Goal: Information Seeking & Learning: Learn about a topic

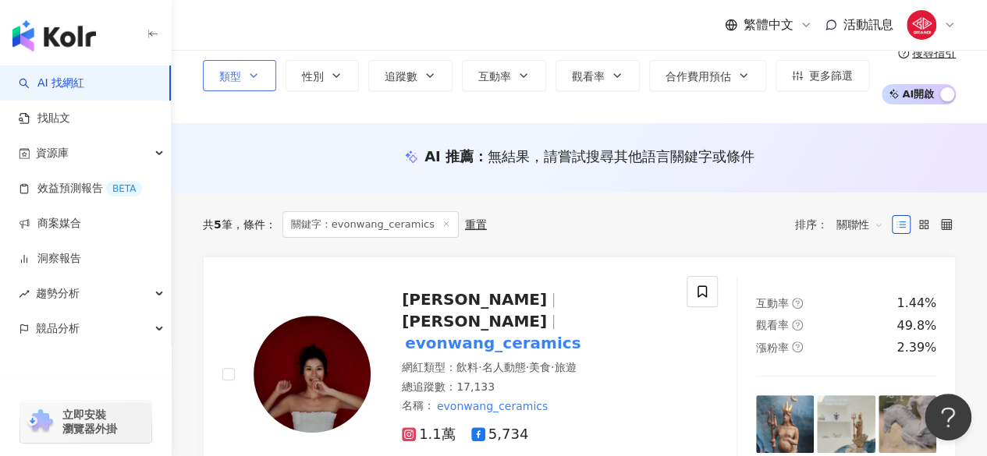
click at [259, 69] on button "類型" at bounding box center [239, 75] width 73 height 31
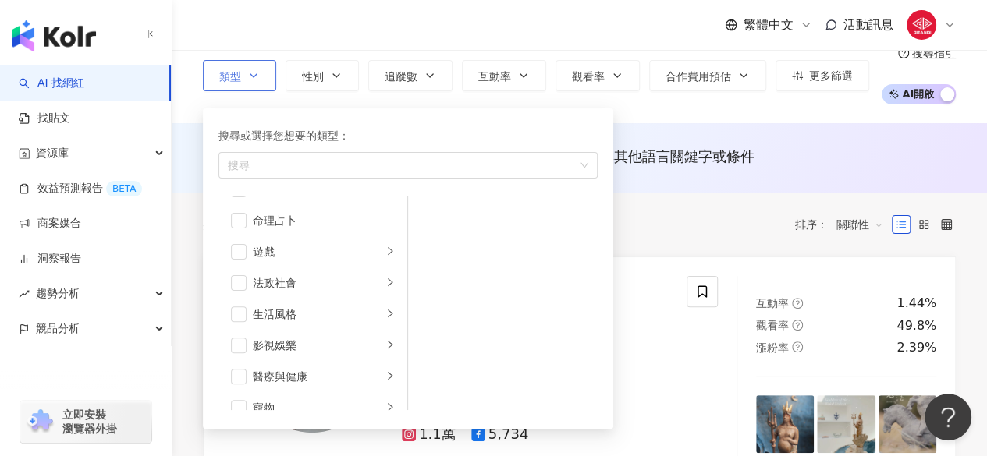
scroll to position [244, 0]
click at [371, 317] on li "生活風格" at bounding box center [313, 313] width 183 height 31
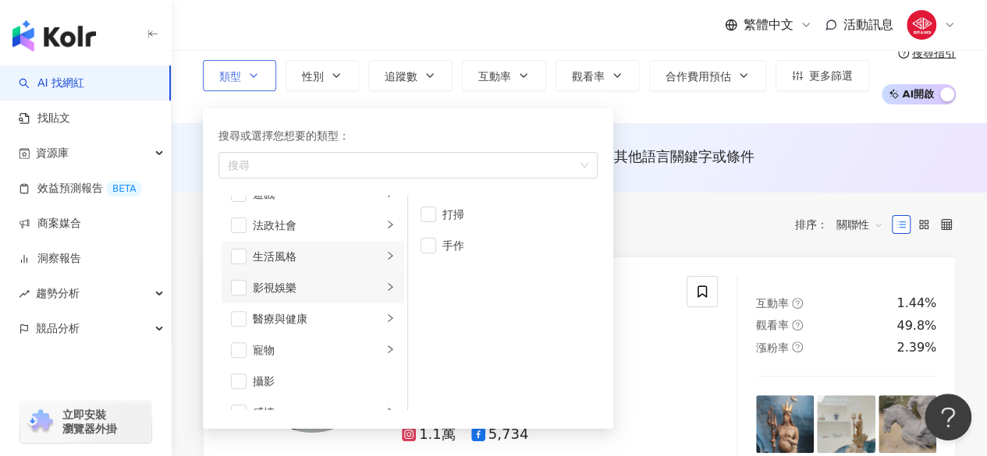
scroll to position [304, 0]
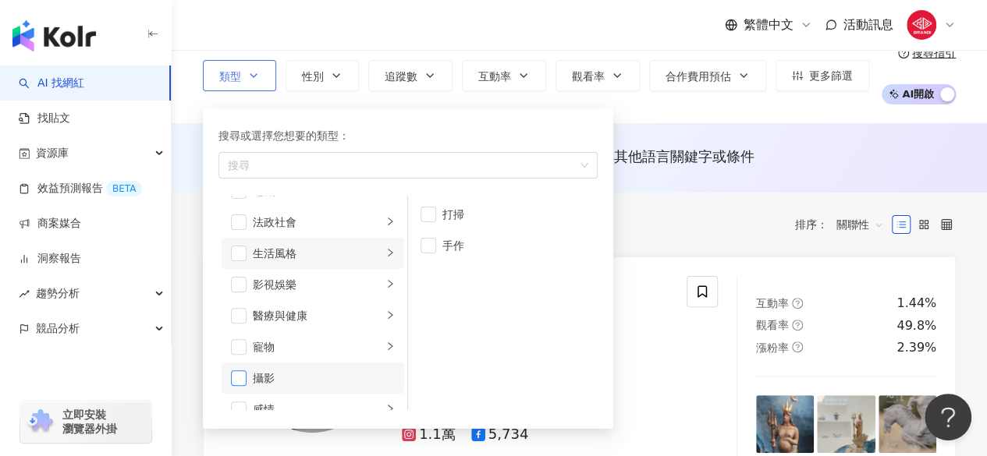
click at [237, 380] on span "button" at bounding box center [239, 379] width 16 height 16
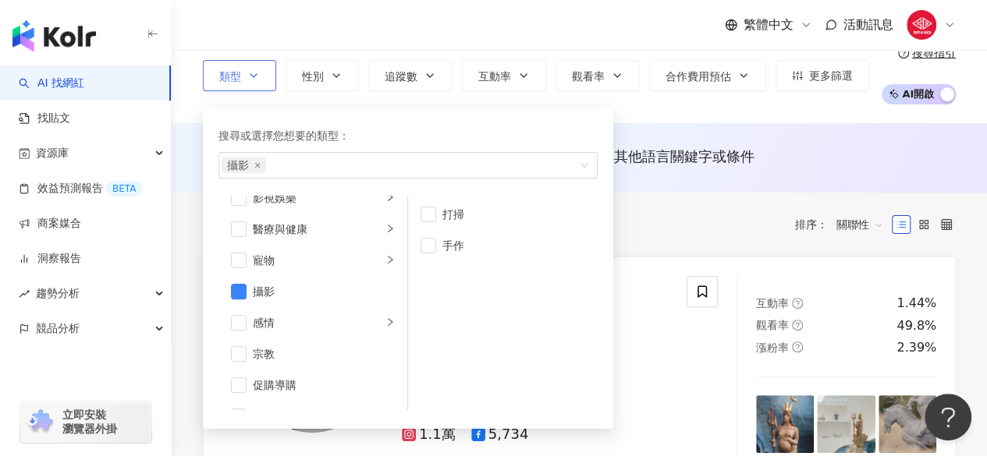
scroll to position [387, 0]
click at [498, 134] on div "搜尋或選擇您想要的類型：" at bounding box center [407, 135] width 379 height 17
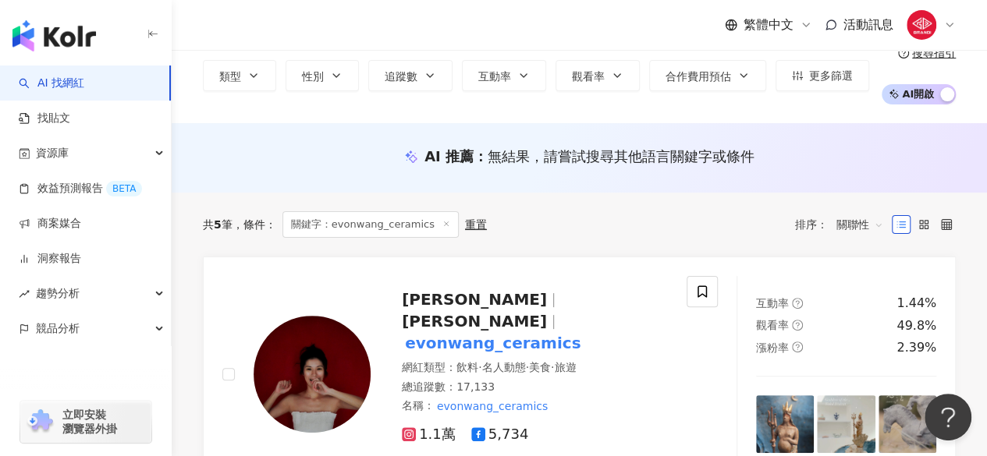
click at [662, 115] on div "**********" at bounding box center [579, 47] width 815 height 151
click at [435, 89] on button "追蹤數" at bounding box center [410, 75] width 84 height 31
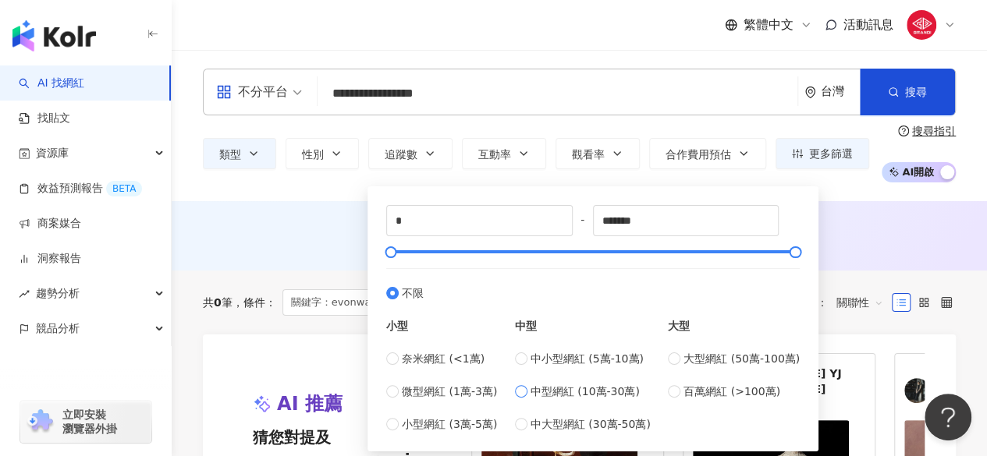
type input "******"
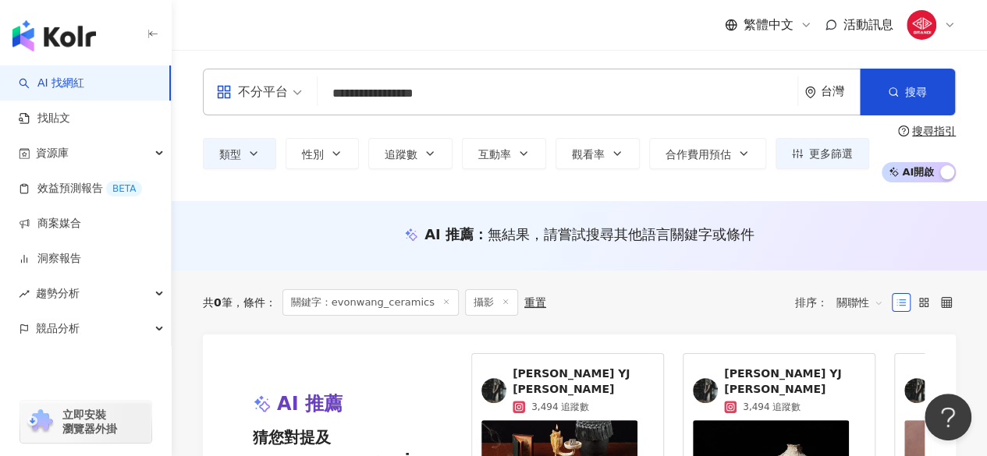
click at [300, 229] on div "AI 推薦 ： 無結果，請嘗試搜尋其他語言關鍵字或條件" at bounding box center [579, 235] width 753 height 20
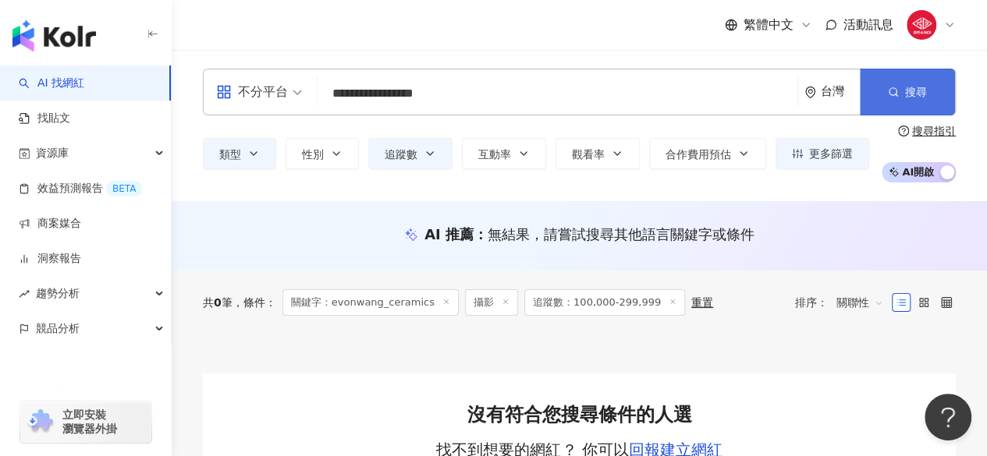
click at [885, 112] on button "搜尋" at bounding box center [907, 92] width 95 height 47
click at [524, 90] on input "**********" at bounding box center [557, 94] width 467 height 30
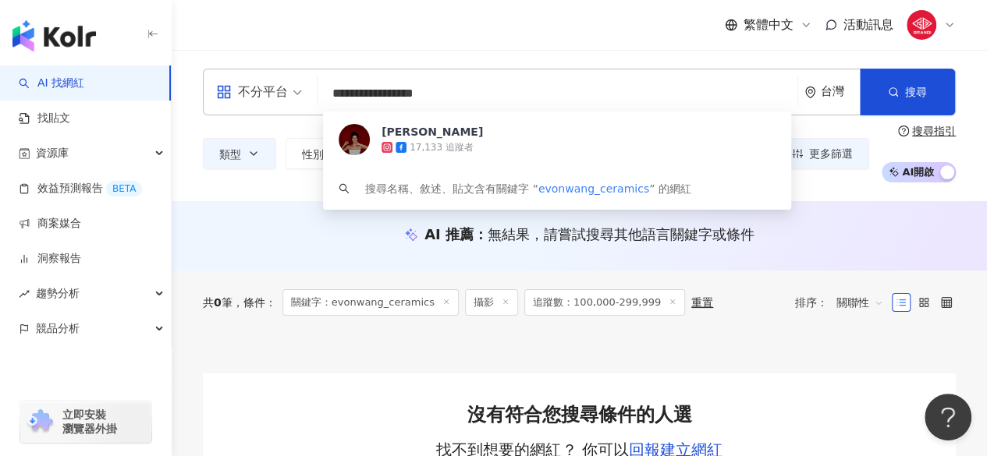
type input "**********"
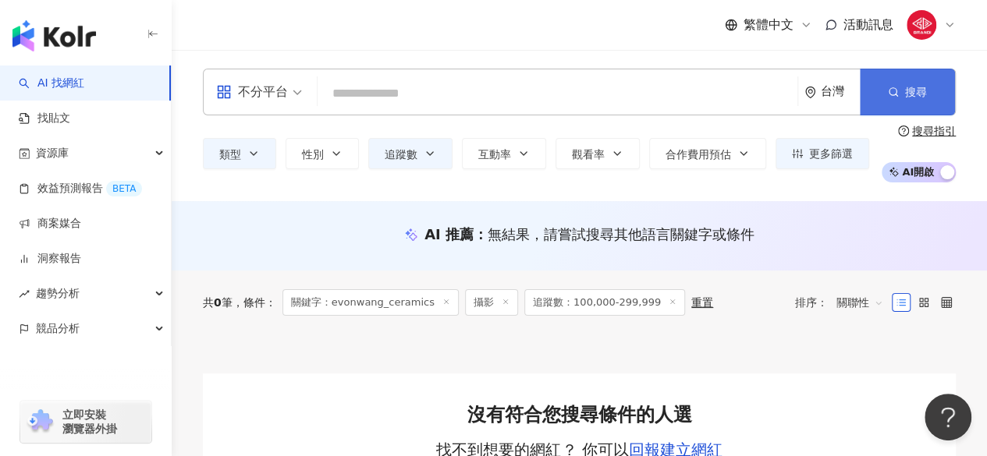
click at [921, 102] on button "搜尋" at bounding box center [907, 92] width 95 height 47
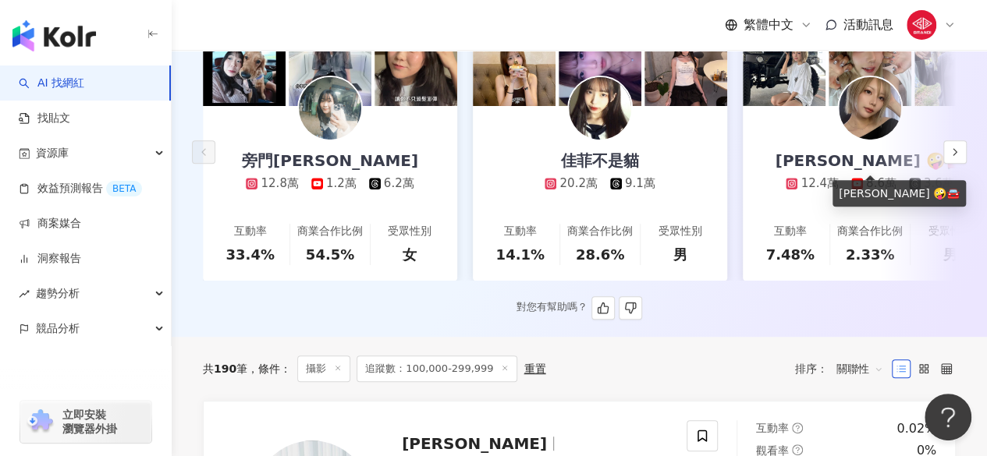
scroll to position [176, 0]
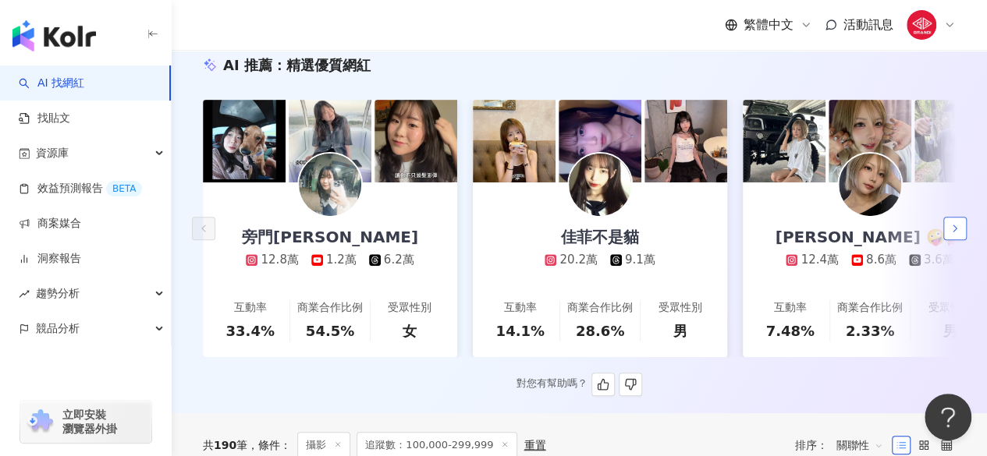
click at [961, 239] on button "button" at bounding box center [954, 228] width 23 height 23
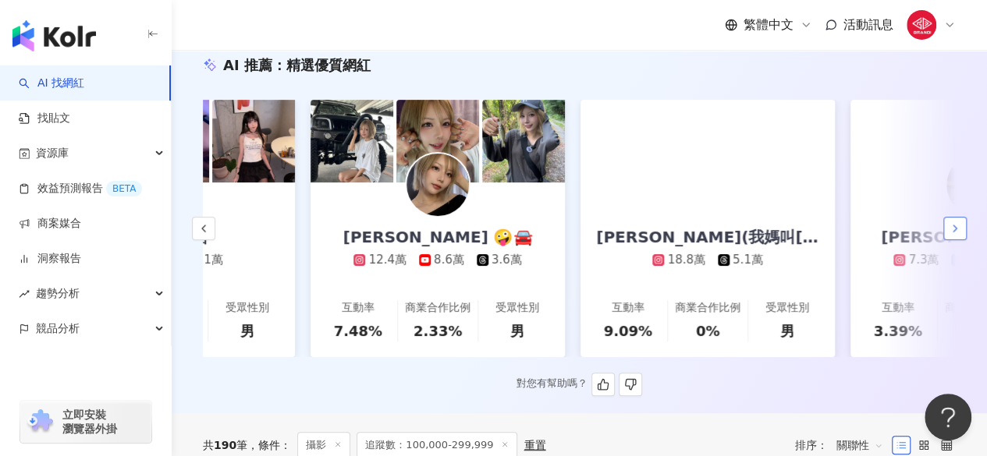
scroll to position [0, 503]
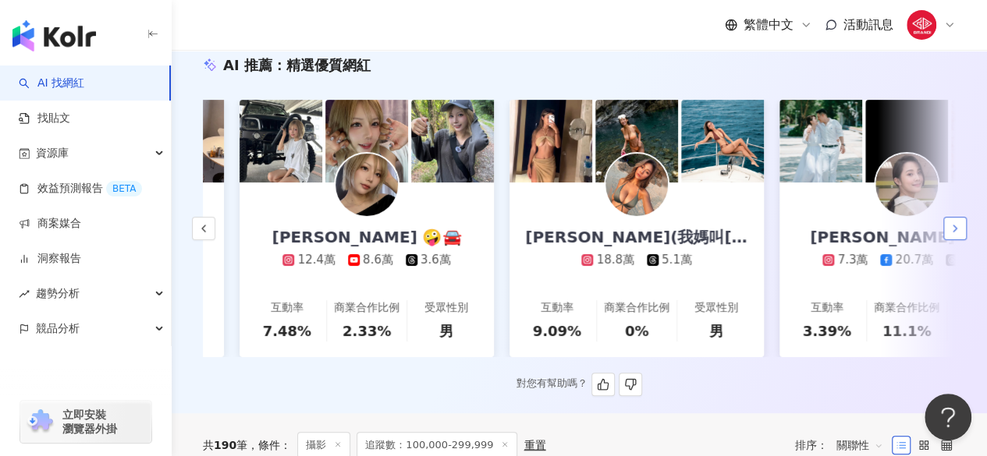
click at [961, 239] on button "button" at bounding box center [954, 228] width 23 height 23
click at [953, 229] on icon "button" at bounding box center [955, 228] width 12 height 12
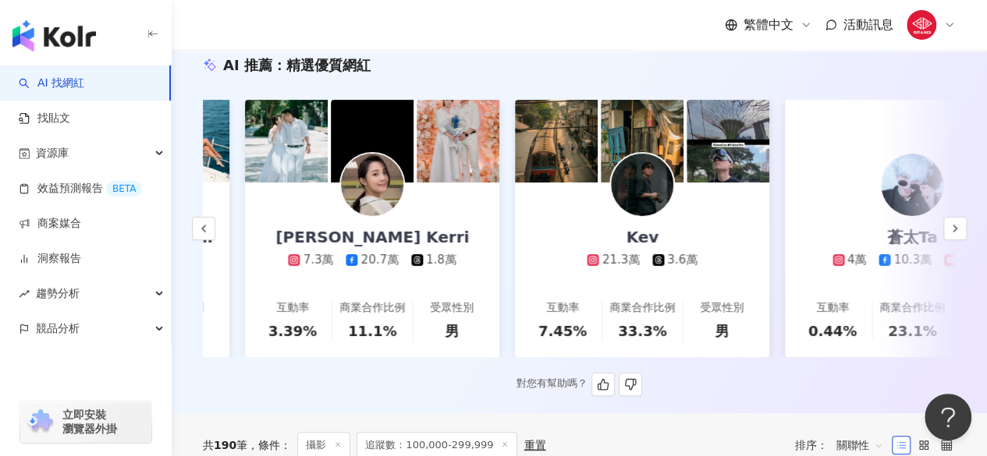
scroll to position [0, 1065]
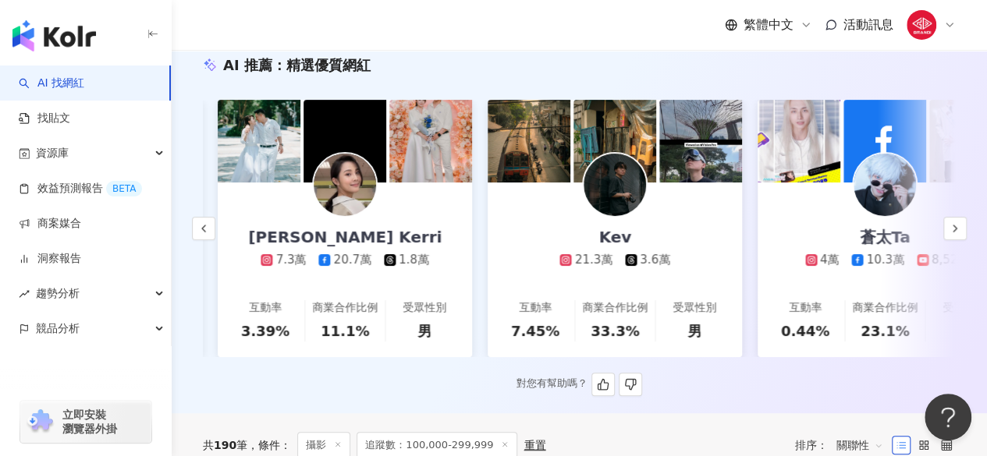
drag, startPoint x: 602, startPoint y: 127, endPoint x: 574, endPoint y: 200, distance: 78.5
click at [574, 200] on div "Kev 21.3萬 3.6萬" at bounding box center [614, 226] width 141 height 86
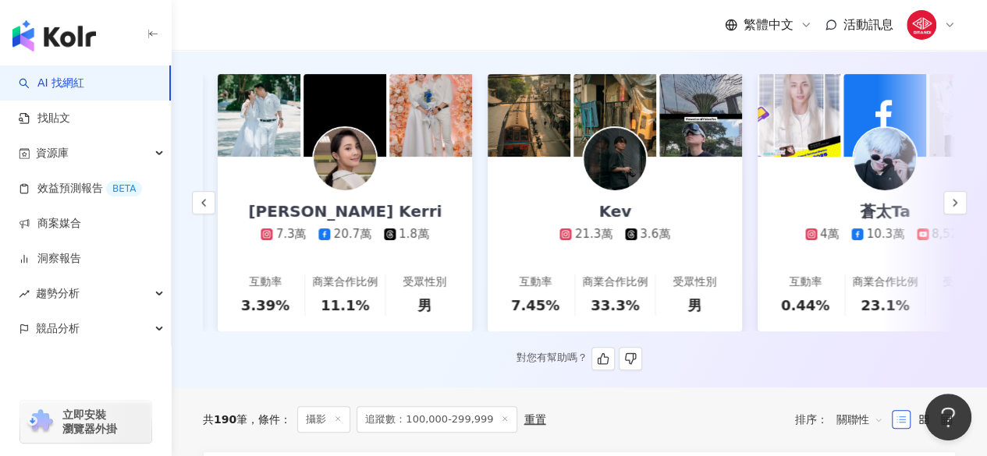
scroll to position [202, 0]
click at [961, 208] on button "button" at bounding box center [954, 201] width 23 height 23
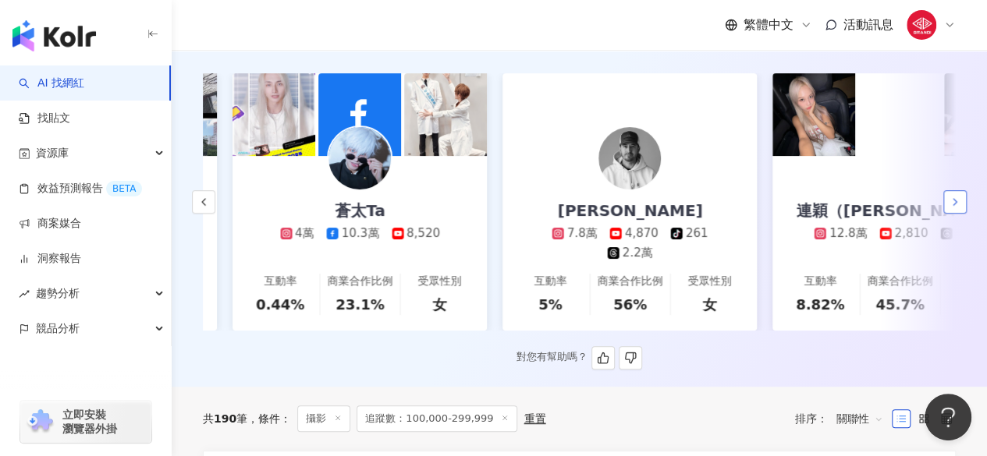
scroll to position [0, 1605]
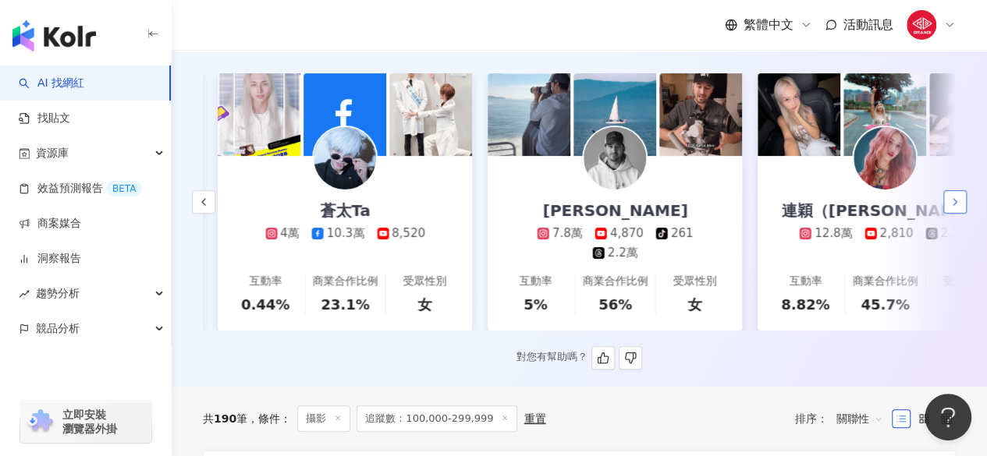
click at [961, 208] on button "button" at bounding box center [954, 201] width 23 height 23
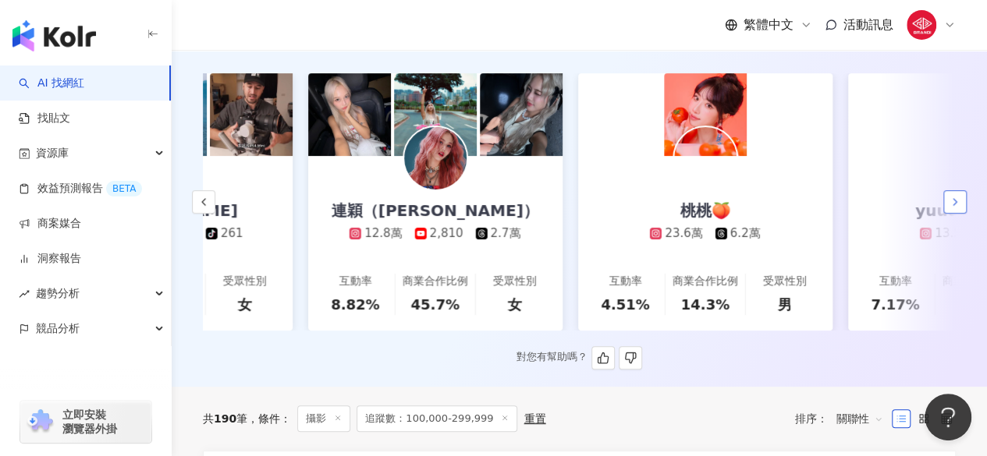
scroll to position [0, 2144]
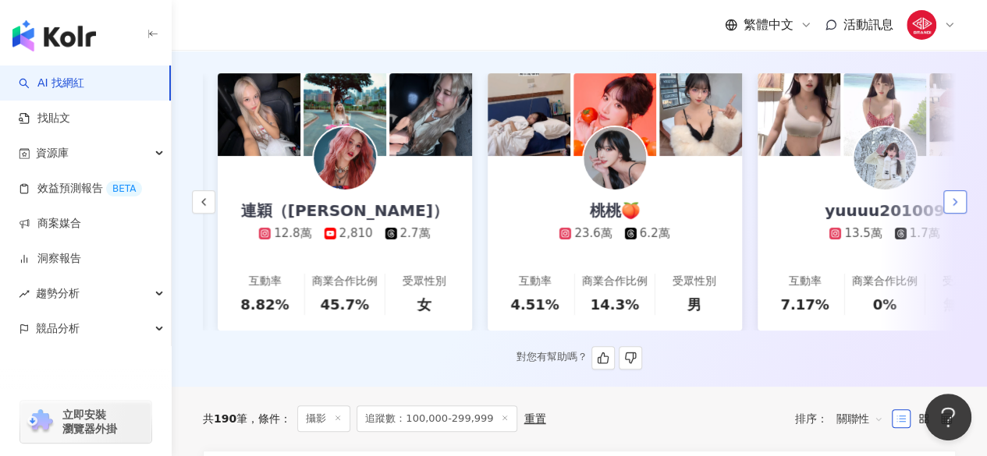
click at [961, 208] on button "button" at bounding box center [954, 201] width 23 height 23
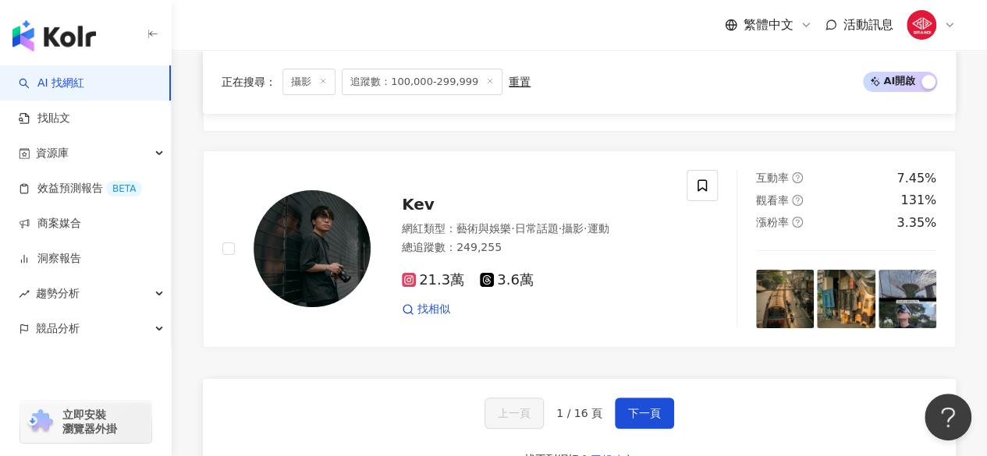
scroll to position [2943, 0]
click at [633, 406] on span "下一頁" at bounding box center [644, 412] width 33 height 12
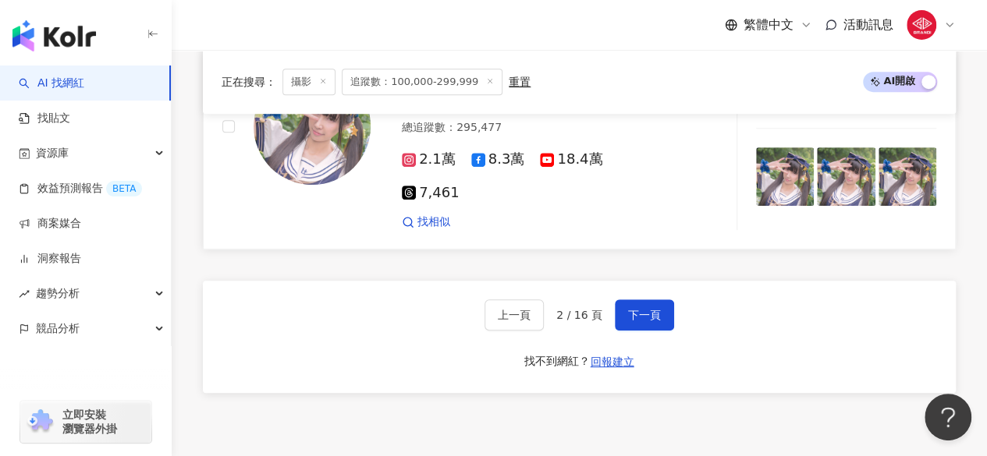
scroll to position [3205, 0]
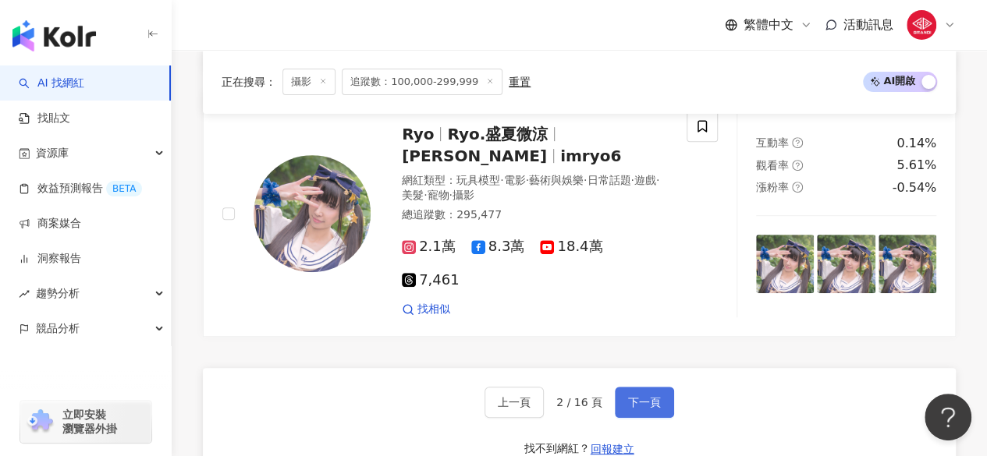
click at [628, 396] on span "下一頁" at bounding box center [644, 402] width 33 height 12
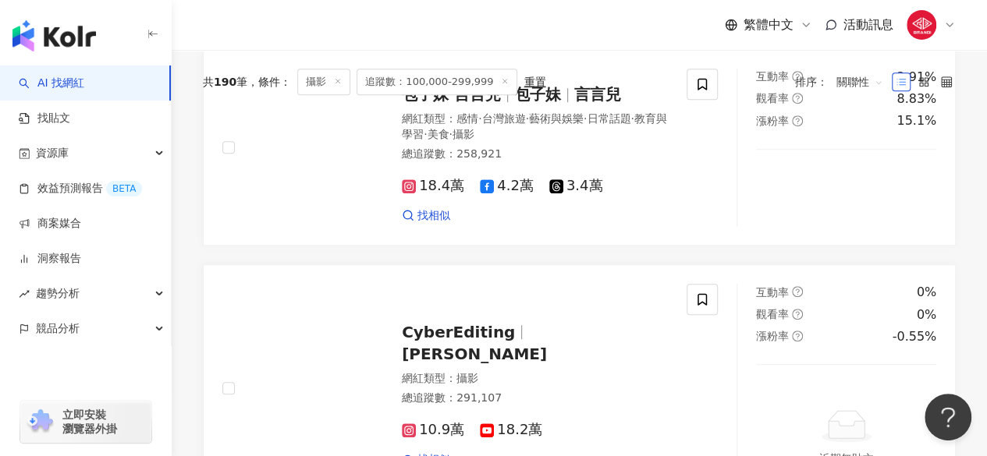
scroll to position [0, 0]
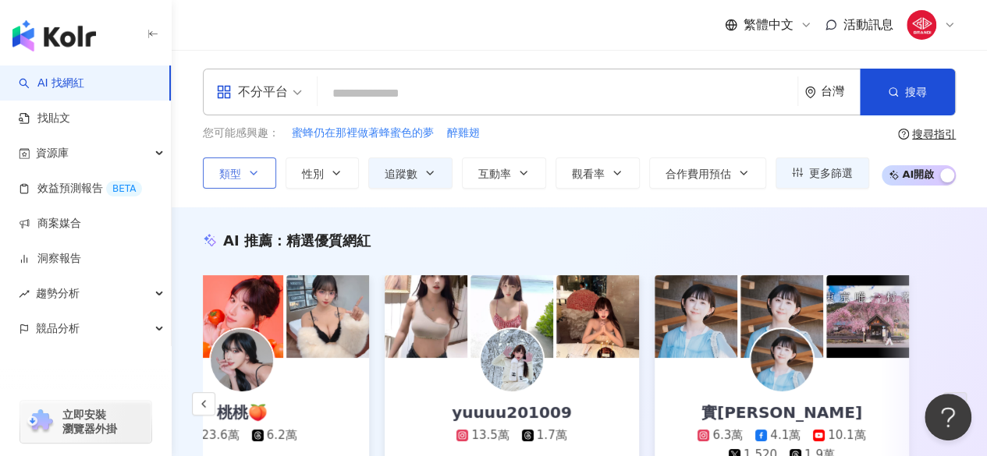
click at [253, 183] on button "類型" at bounding box center [239, 173] width 73 height 31
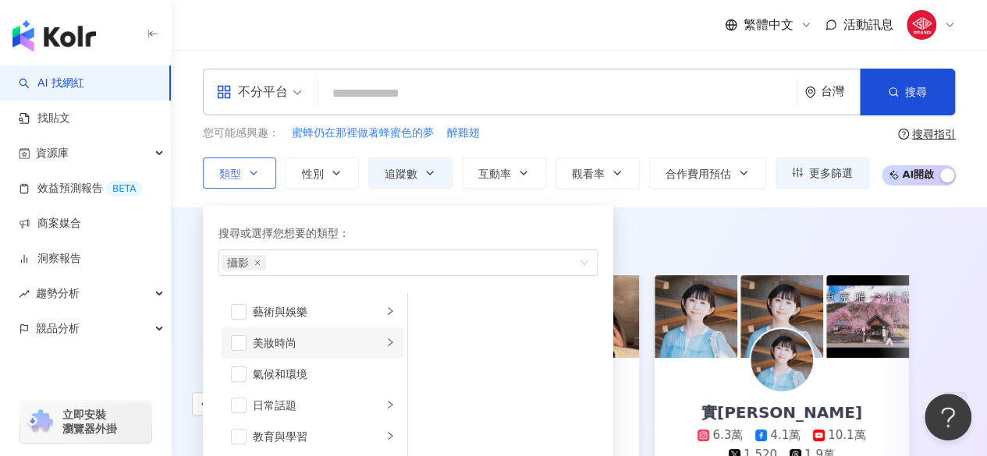
click at [385, 336] on div "button" at bounding box center [389, 342] width 9 height 15
click at [427, 406] on span "button" at bounding box center [428, 406] width 16 height 16
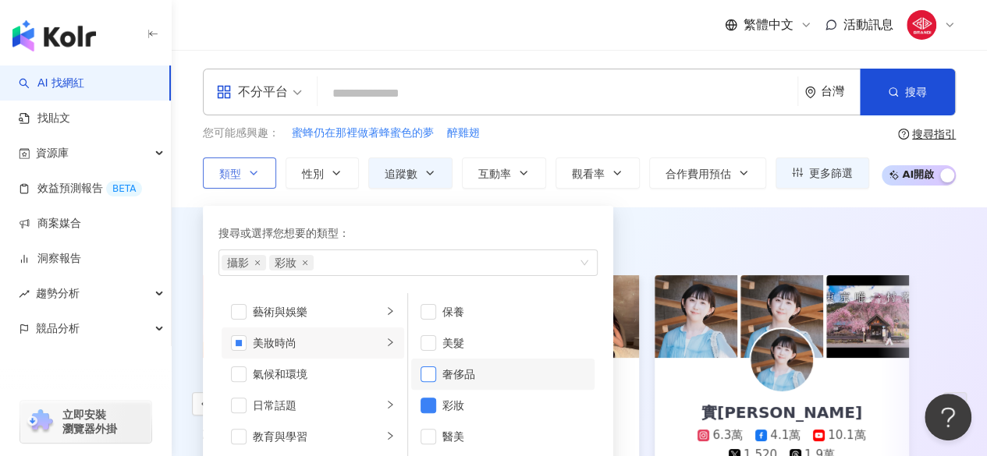
click at [424, 371] on span "button" at bounding box center [428, 375] width 16 height 16
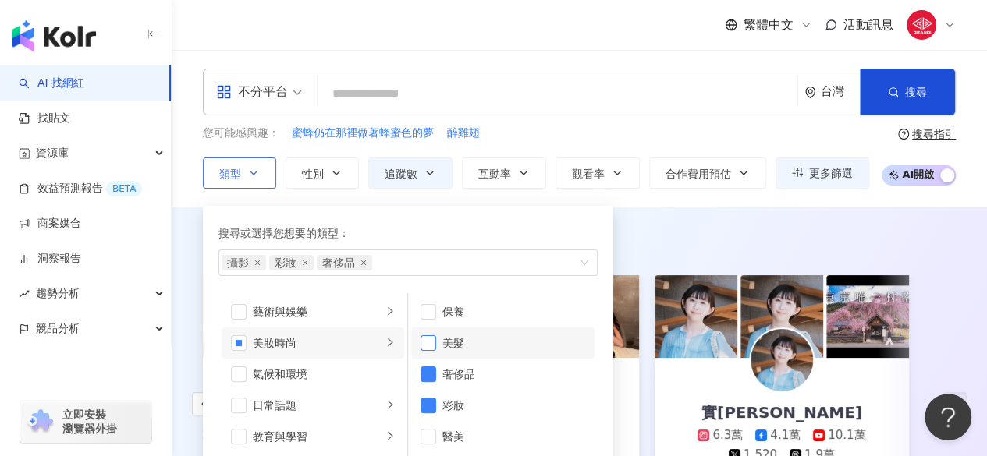
click at [424, 336] on span "button" at bounding box center [428, 343] width 16 height 16
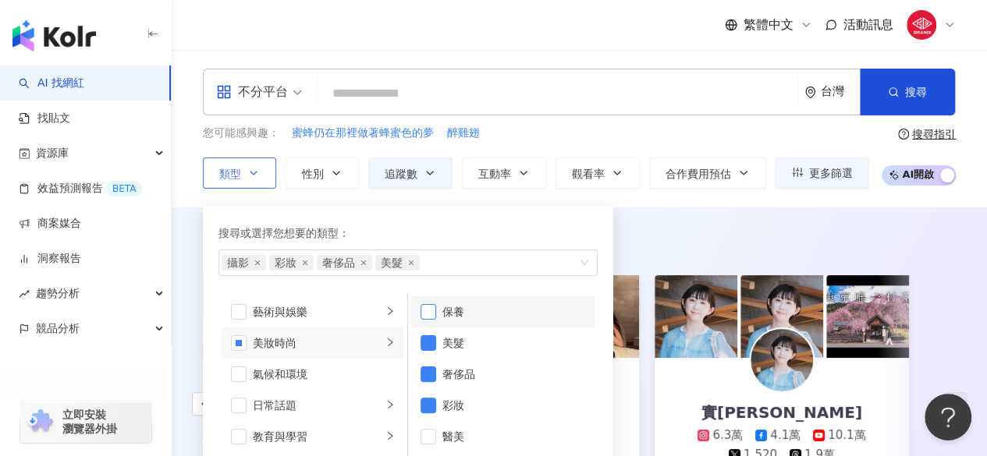
click at [427, 314] on span "button" at bounding box center [428, 312] width 16 height 16
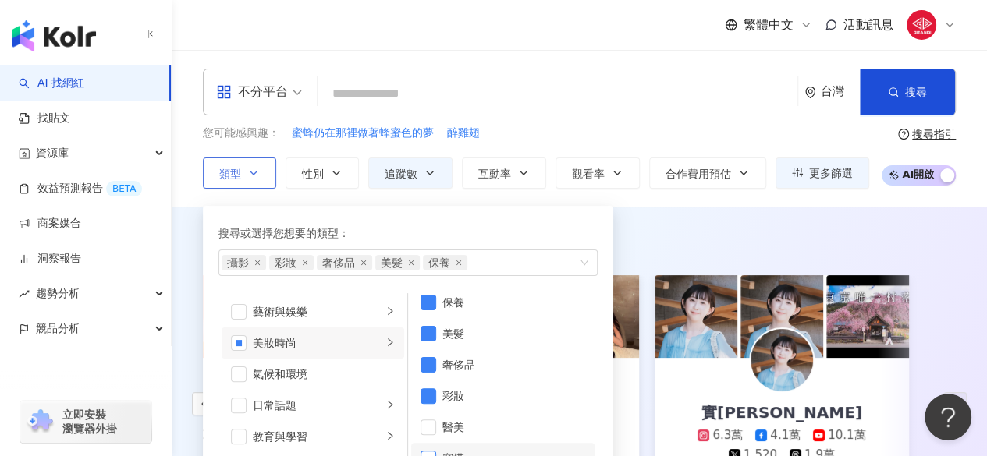
click at [431, 451] on span "button" at bounding box center [428, 459] width 16 height 16
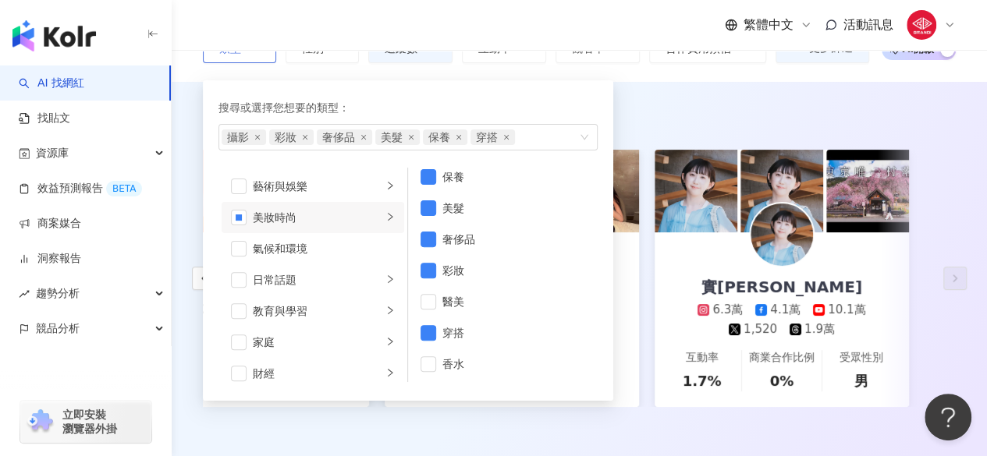
scroll to position [126, 0]
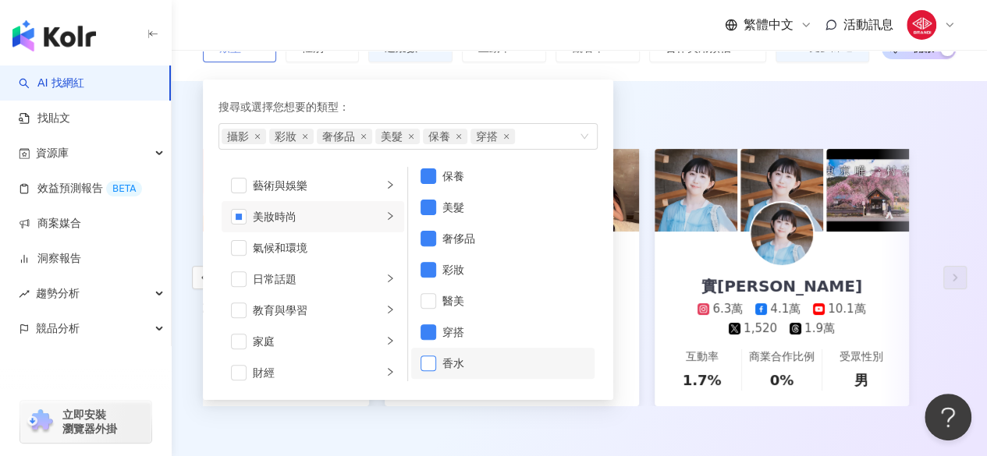
click at [432, 361] on span "button" at bounding box center [428, 364] width 16 height 16
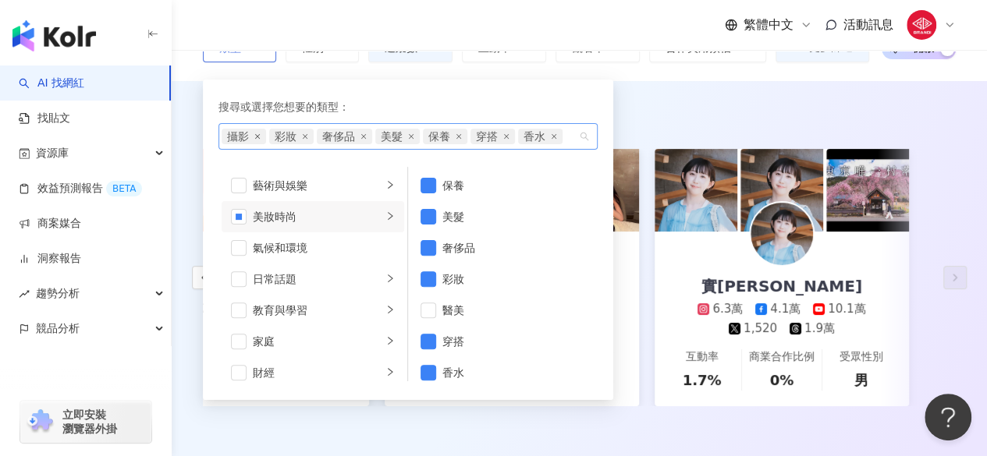
click at [256, 137] on icon "close" at bounding box center [257, 136] width 5 height 5
click at [731, 91] on div "AI 推薦 ： 精選優質網紅 旁門佐娜 12.8萬 1.2萬 6.2萬 互動率 33.4% 商業合作比例 54.5% 受眾性別 女 佳菲不是貓 20.2萬 9…" at bounding box center [579, 271] width 815 height 381
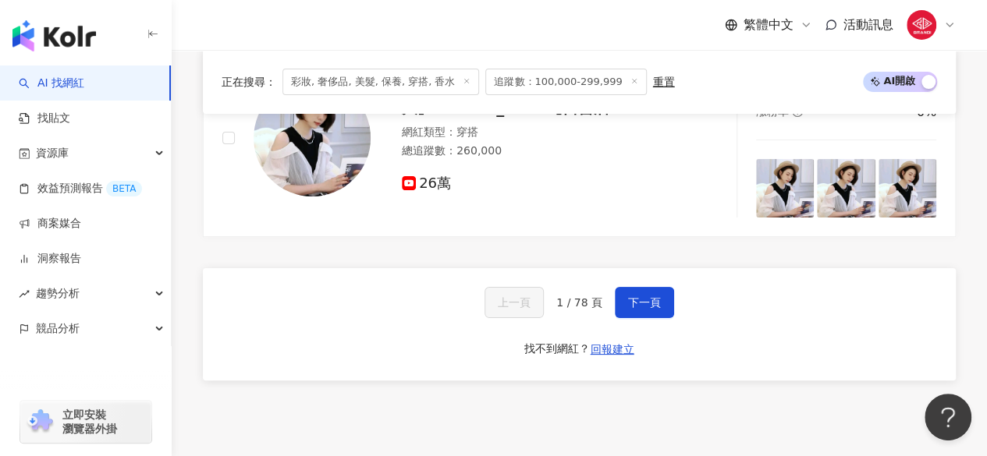
scroll to position [2999, 0]
click at [658, 286] on button "下一頁" at bounding box center [644, 301] width 59 height 31
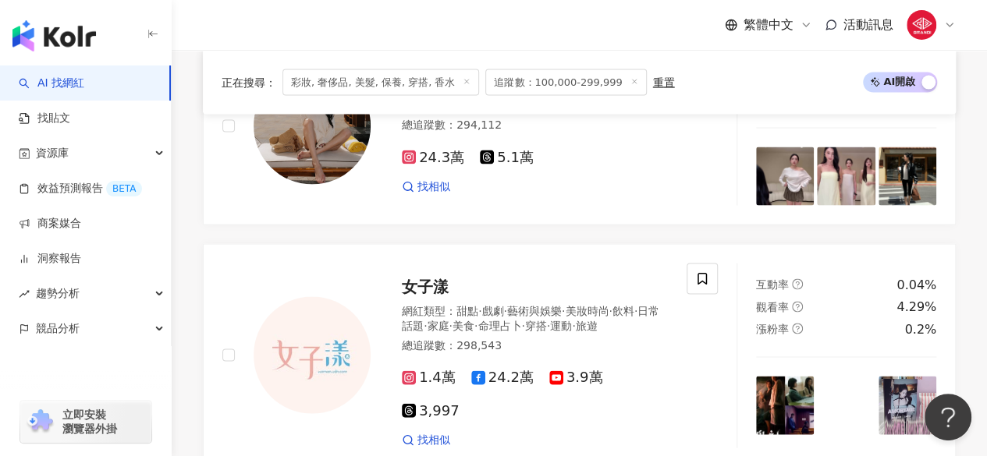
scroll to position [3161, 0]
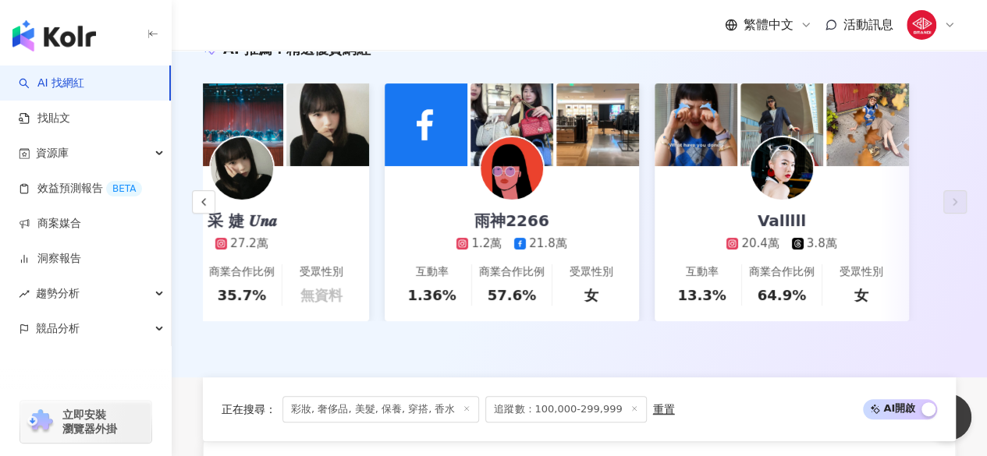
scroll to position [0, 0]
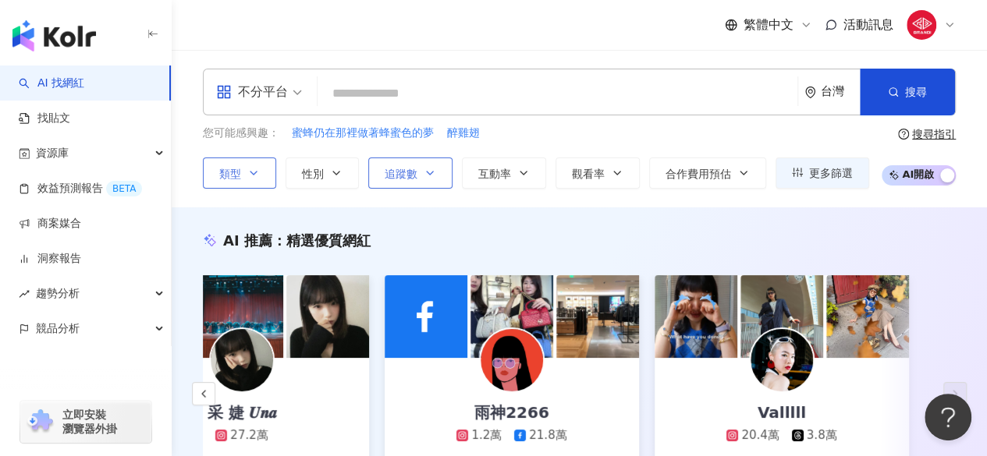
click at [431, 167] on icon "button" at bounding box center [430, 173] width 12 height 12
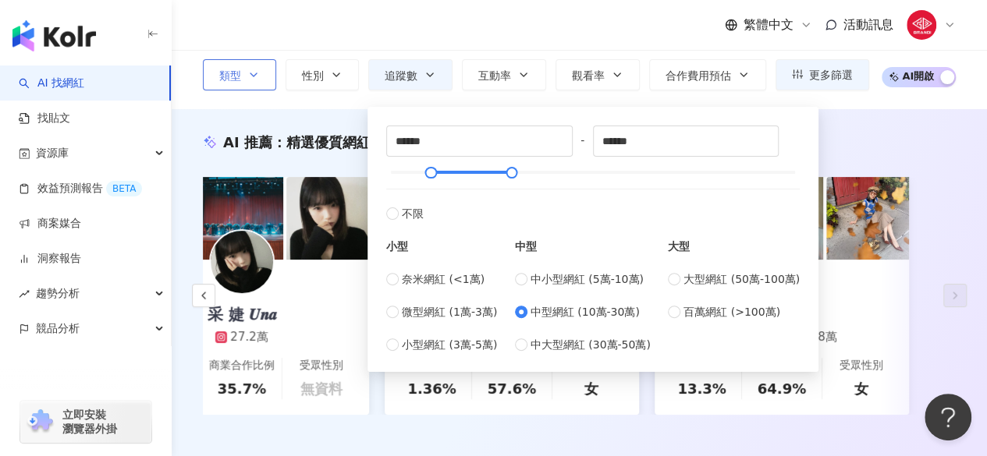
scroll to position [94, 0]
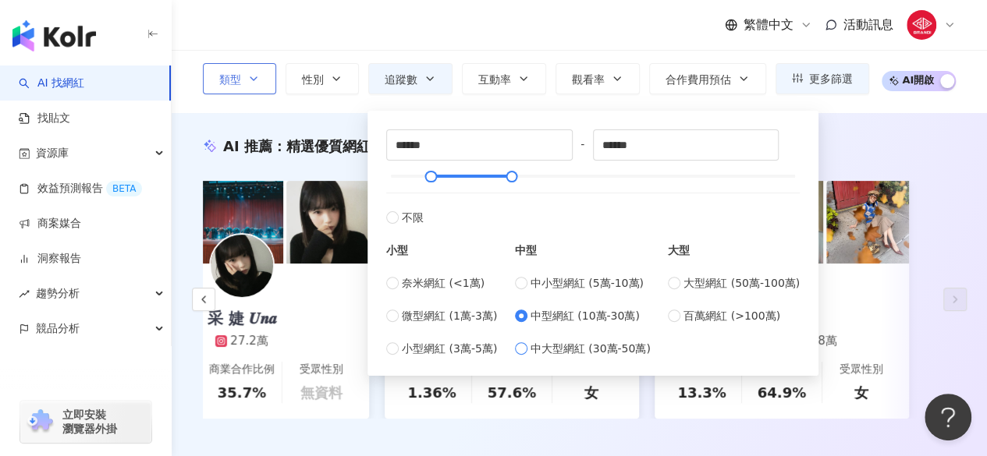
type input "******"
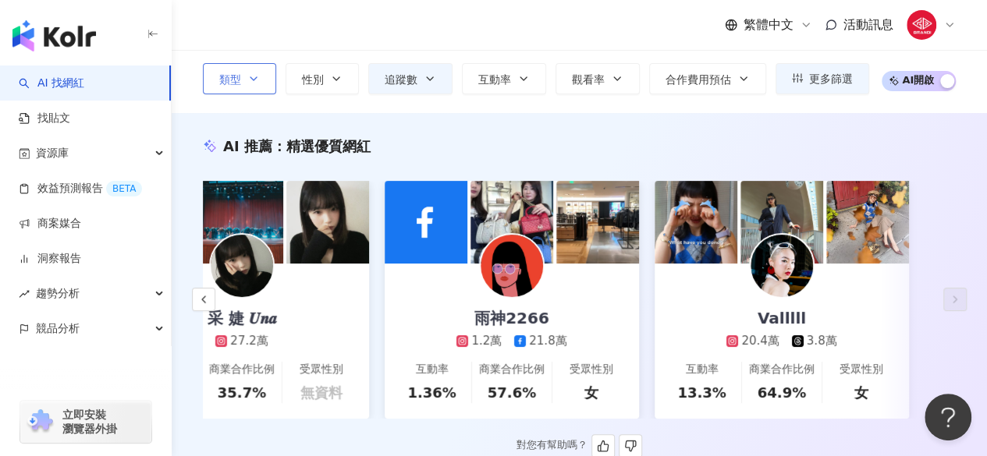
click at [282, 160] on div "AI 推薦 ： 精選優質網紅 嘿！有一個 18.1萬 互動率 9.38% 商業合作比例 53.4% 受眾性別 女 M.Y. 3.7萬 19.2萬 1.4萬 互…" at bounding box center [579, 297] width 815 height 321
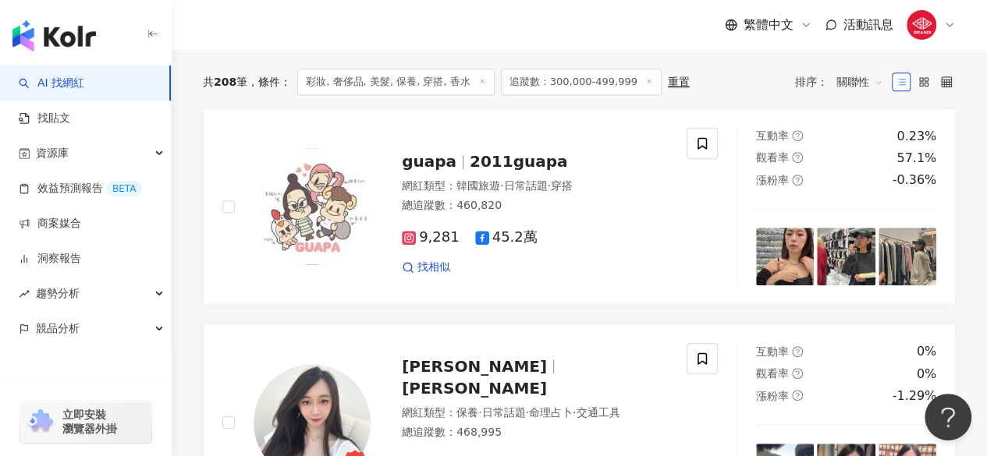
scroll to position [545, 0]
click at [855, 87] on span "關聯性" at bounding box center [859, 81] width 47 height 25
click at [762, 77] on div "共 208 筆 條件 ： 彩妝, 奢侈品, 美髮, 保養, 穿搭, 香水 追蹤數：300,000-499,999 重置 排序： 關聯性" at bounding box center [579, 82] width 753 height 27
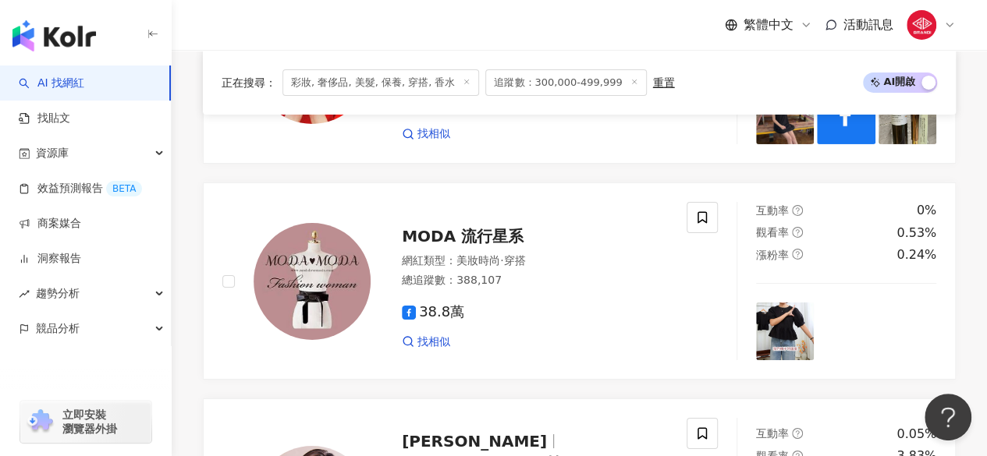
scroll to position [2762, 0]
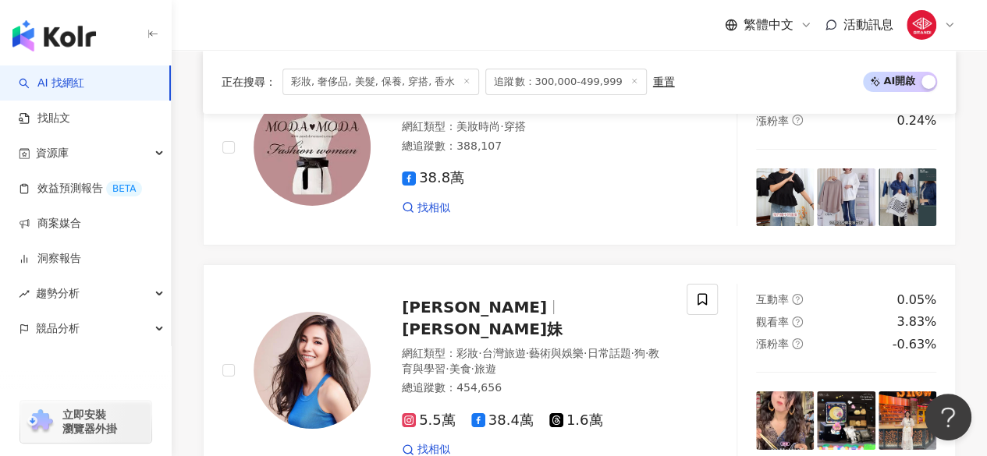
click at [463, 82] on icon at bounding box center [467, 81] width 8 height 8
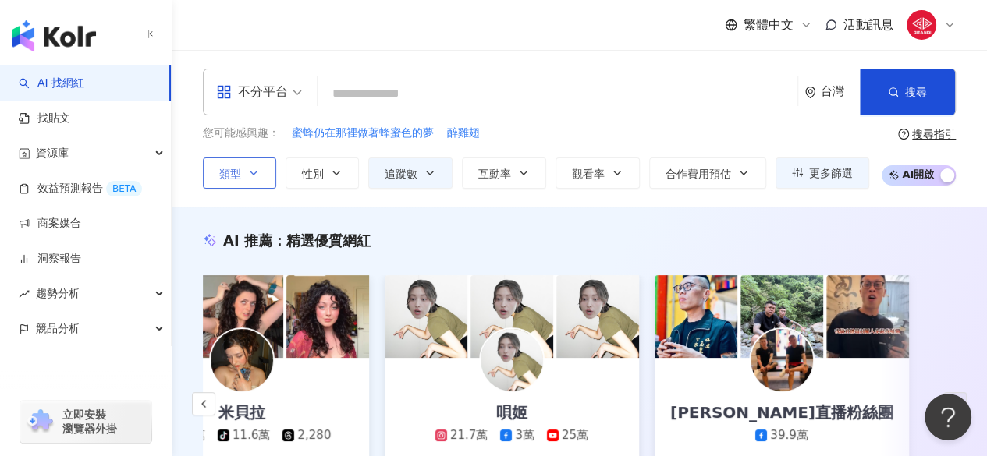
click at [454, 91] on input "search" at bounding box center [557, 94] width 467 height 30
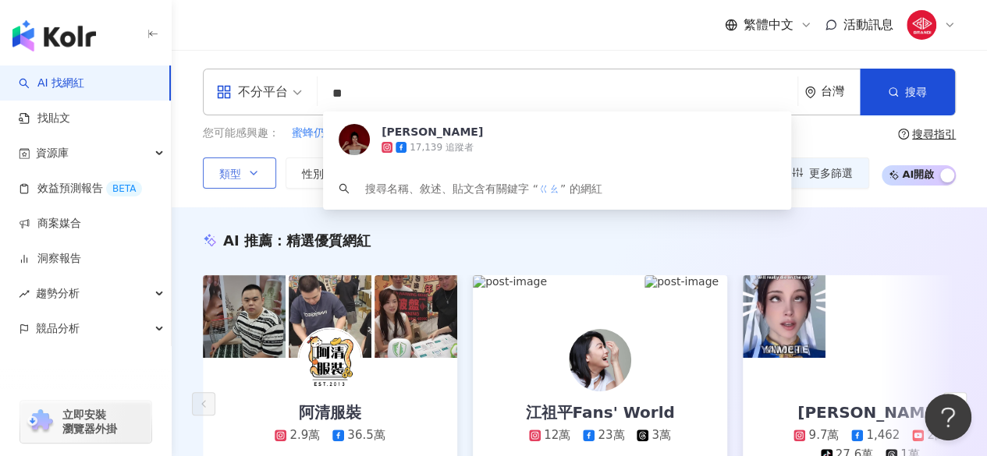
type input "*"
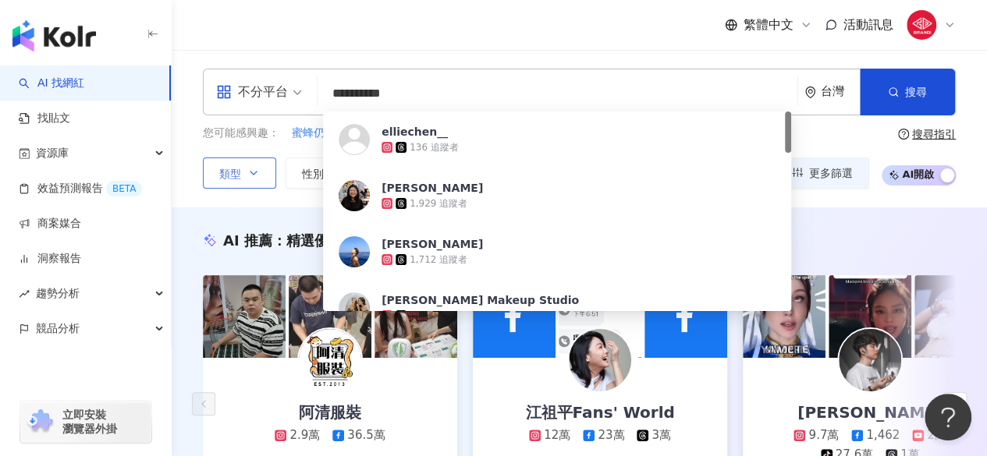
type input "**********"
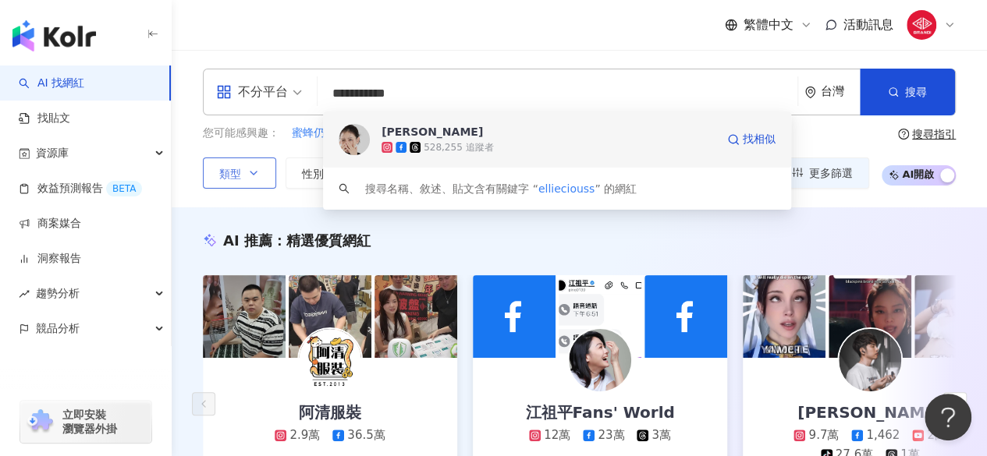
click at [520, 156] on div "蔡昕言 528,255 追蹤者 找相似" at bounding box center [557, 140] width 468 height 56
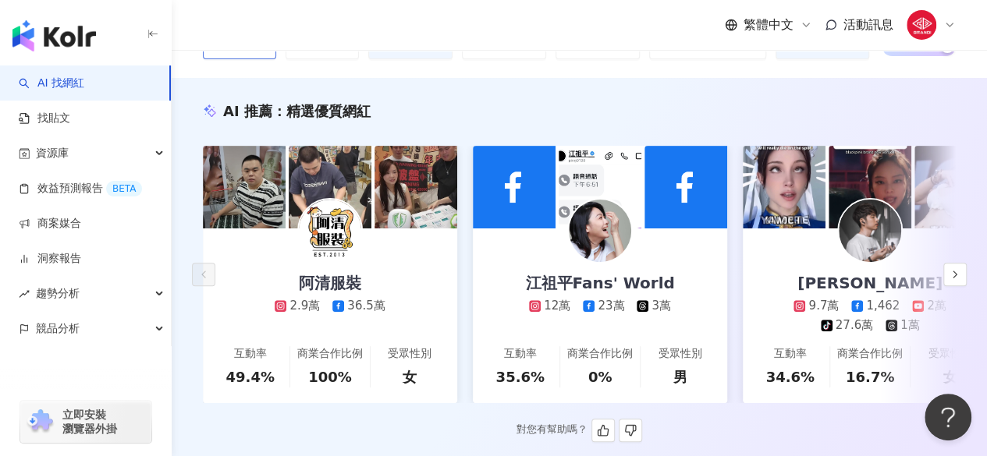
scroll to position [177, 0]
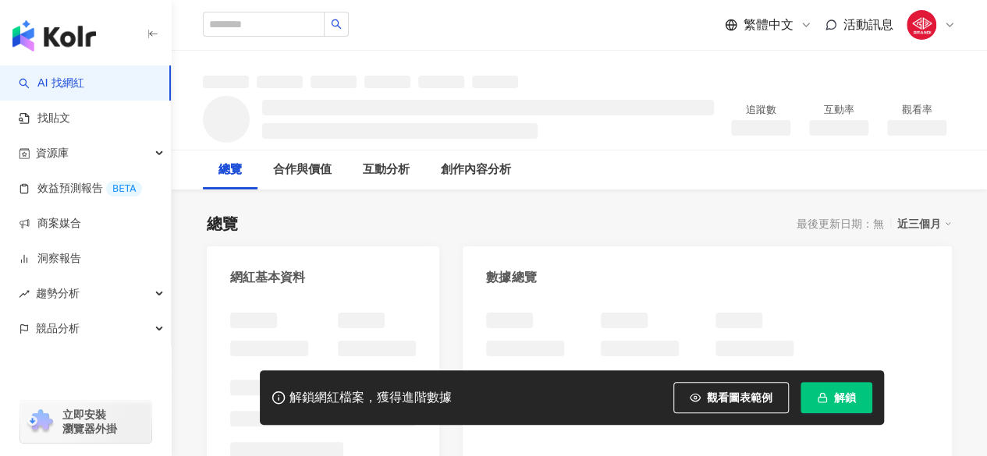
click at [824, 404] on span "button" at bounding box center [822, 398] width 11 height 12
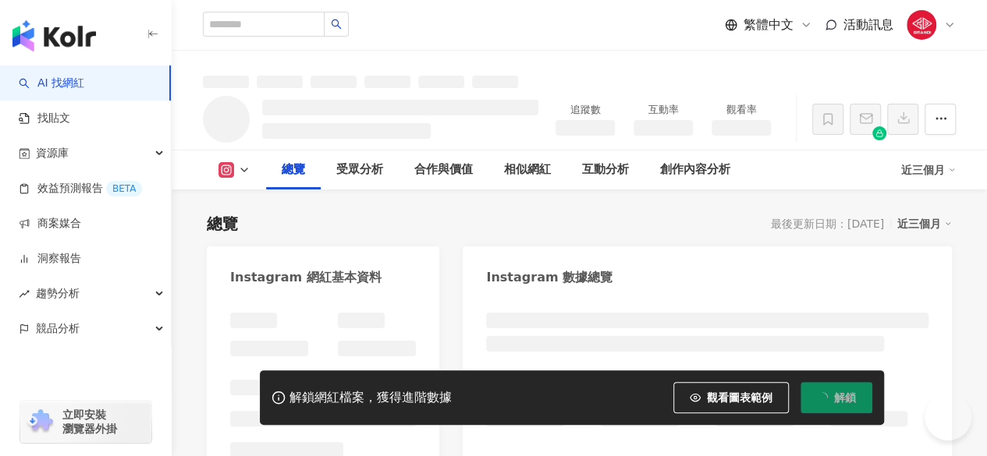
scroll to position [278, 0]
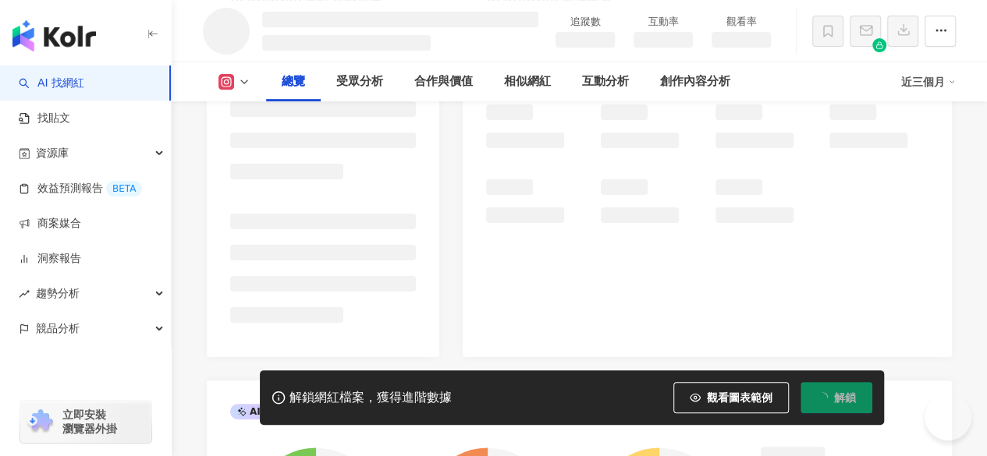
click at [315, 222] on li at bounding box center [323, 222] width 186 height 16
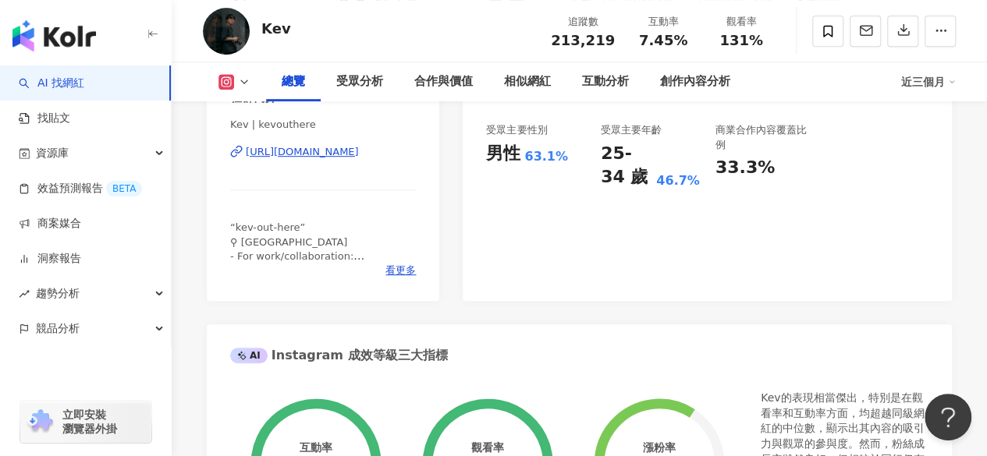
scroll to position [266, 0]
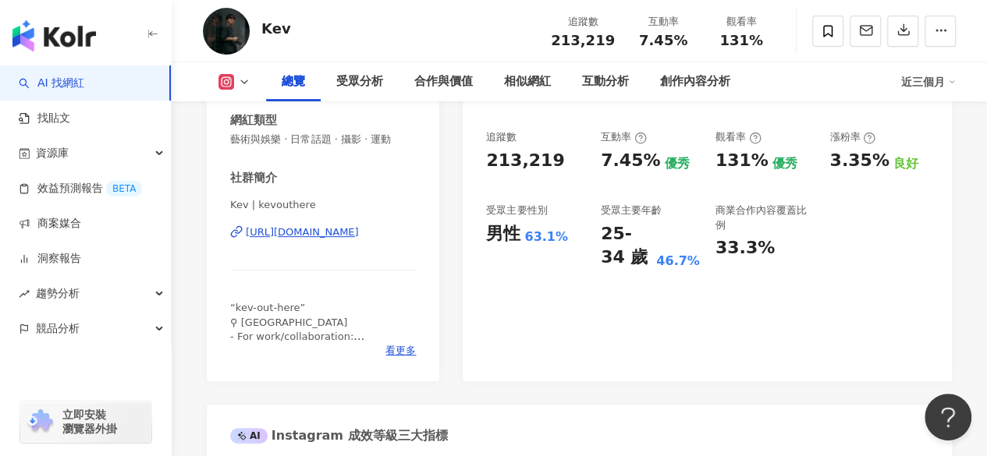
click at [300, 237] on div "[URL][DOMAIN_NAME]" at bounding box center [302, 232] width 113 height 14
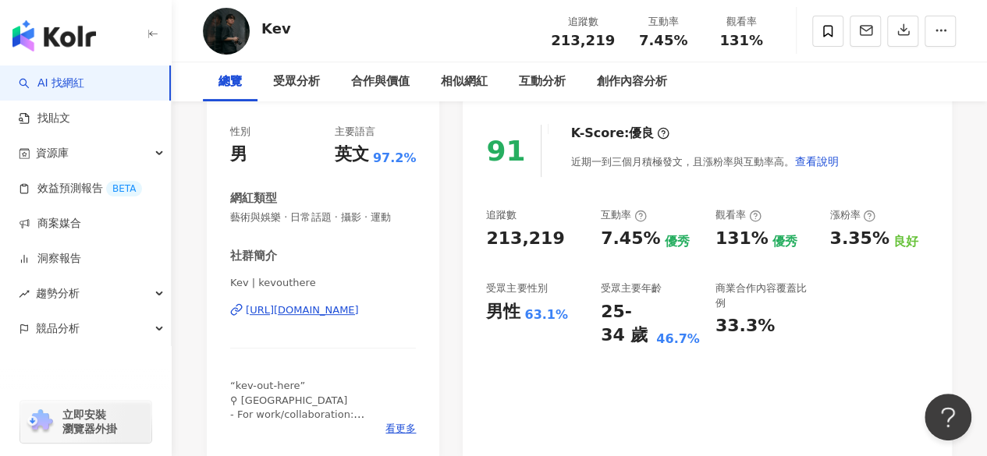
scroll to position [0, 0]
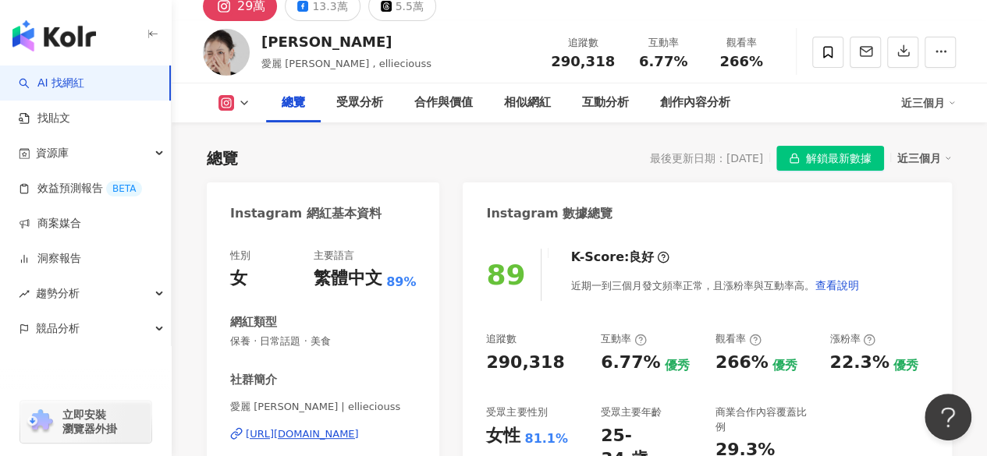
scroll to position [66, 0]
